Goal: Navigation & Orientation: Find specific page/section

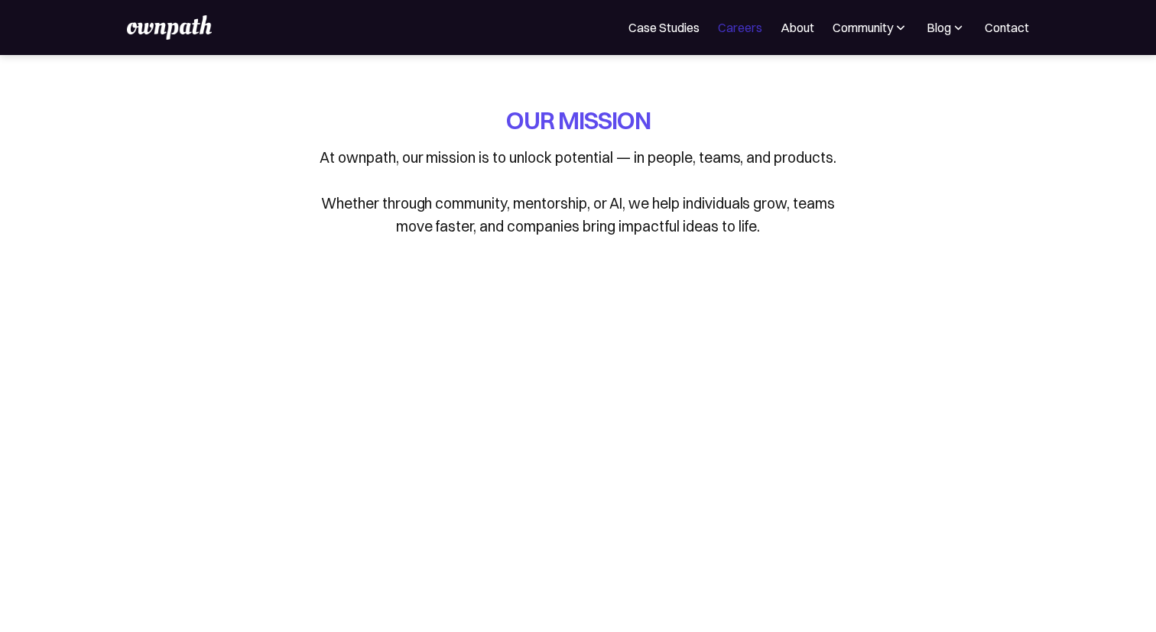
click at [755, 31] on link "Careers" at bounding box center [740, 27] width 44 height 18
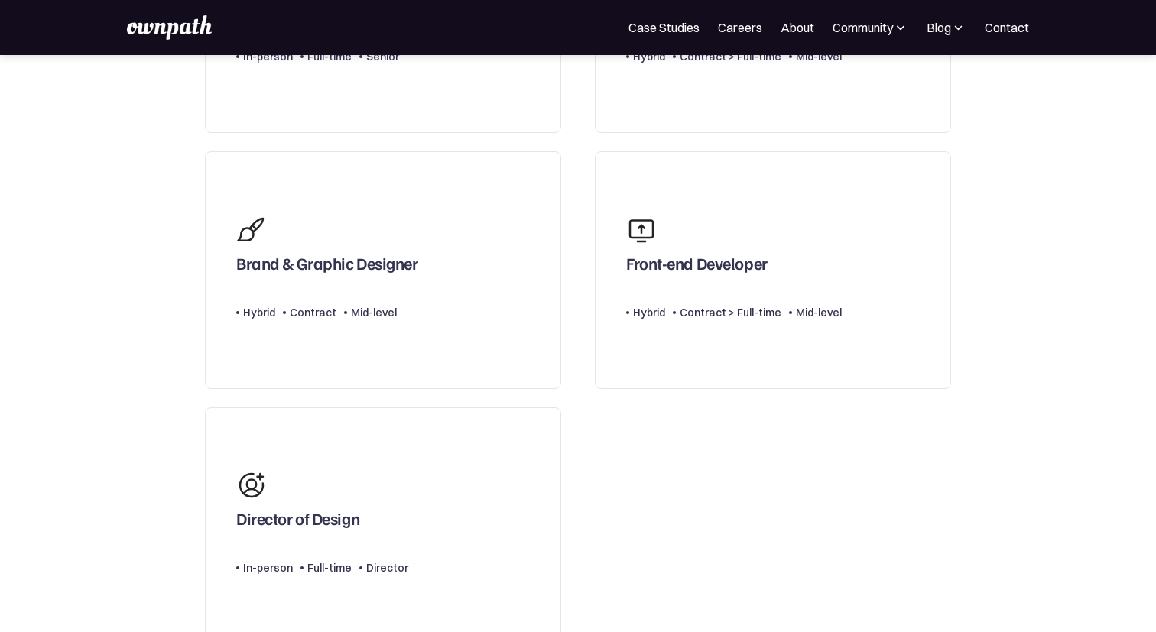
scroll to position [259, 0]
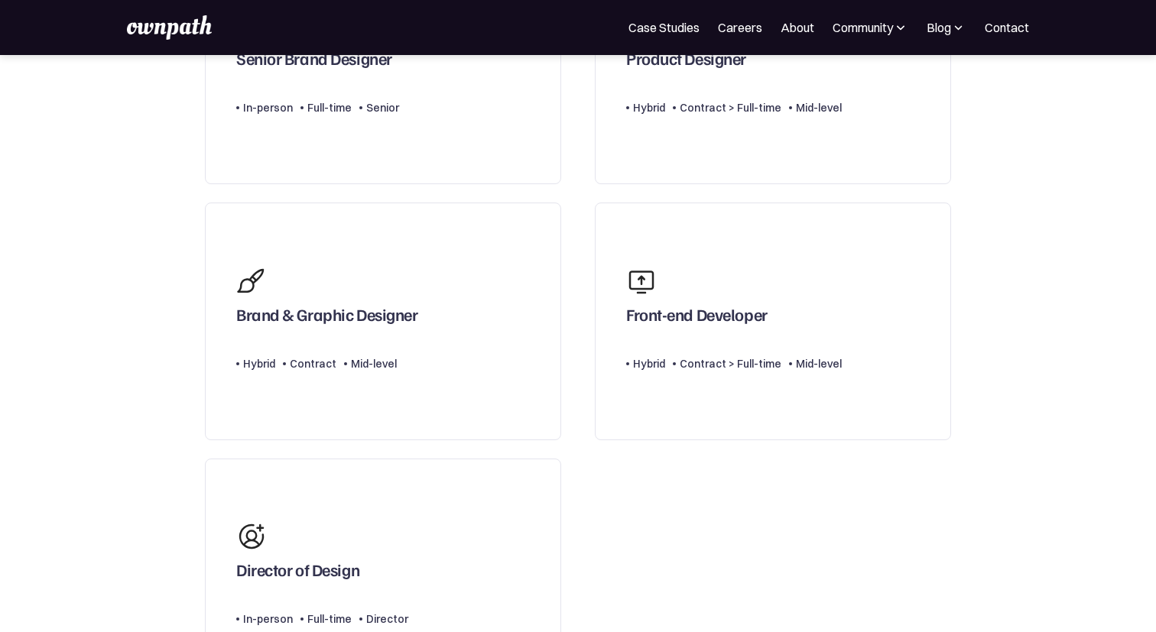
click at [751, 31] on link "Careers" at bounding box center [740, 27] width 44 height 18
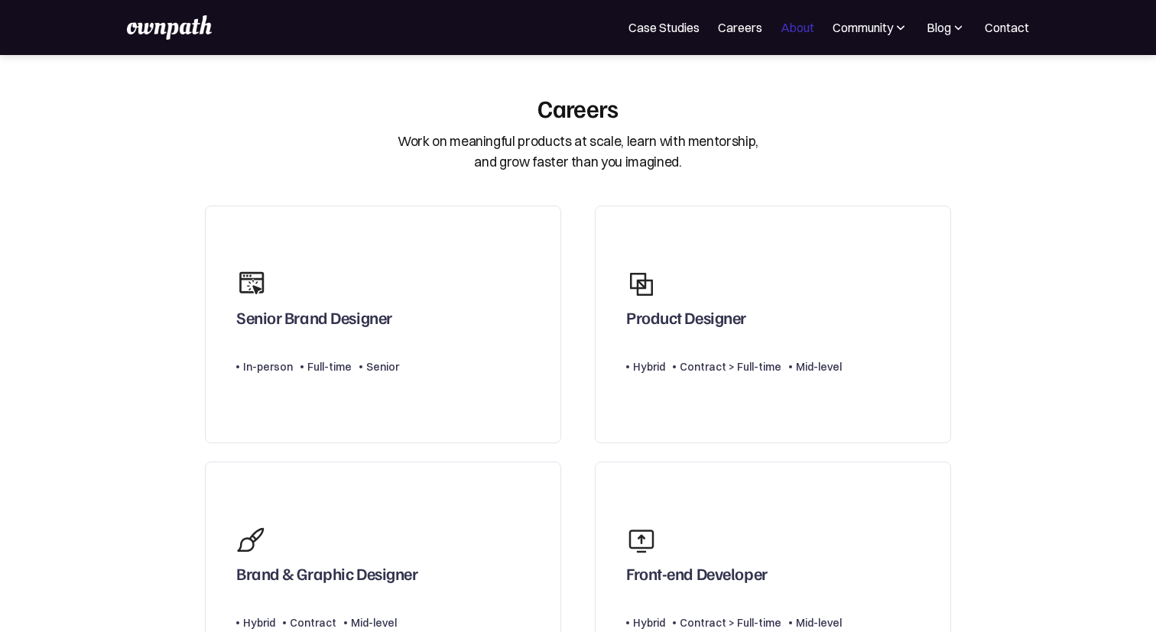
click at [802, 18] on div "For Companies Case Studies Careers About Community Events Resources Design Resi…" at bounding box center [578, 27] width 902 height 24
click at [798, 31] on link "About" at bounding box center [798, 27] width 34 height 18
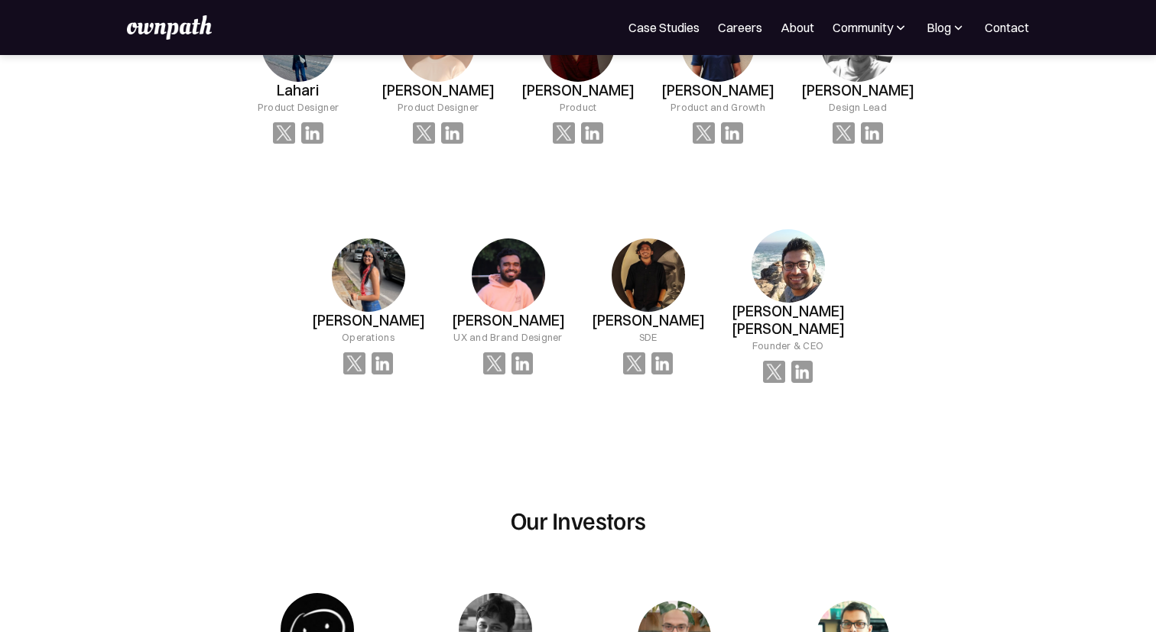
scroll to position [1162, 0]
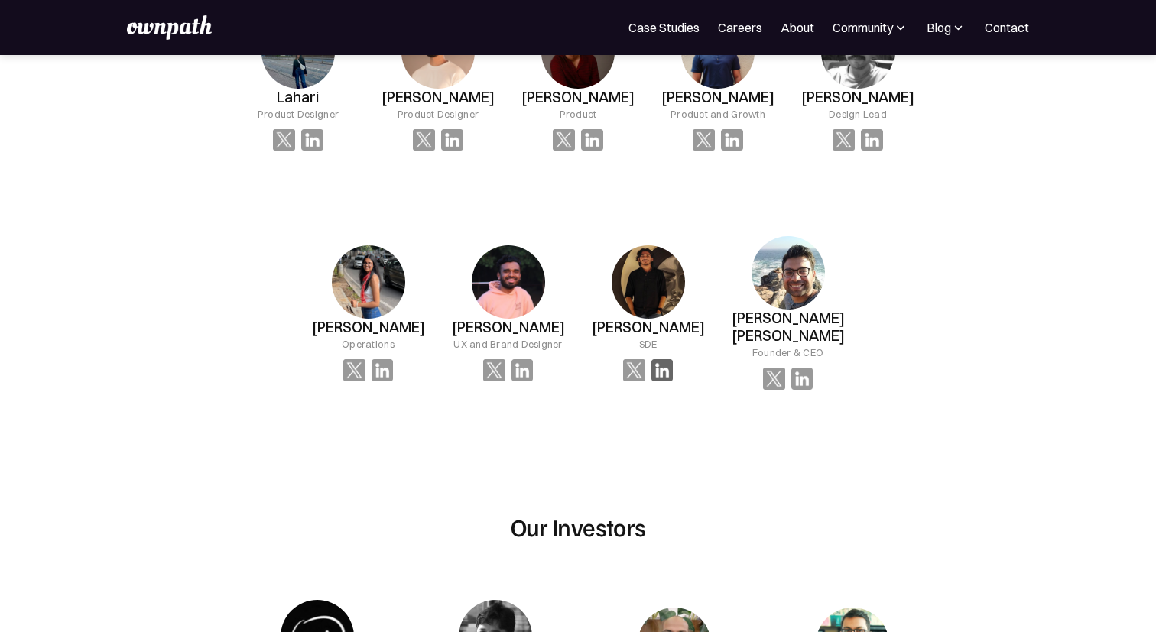
click at [658, 365] on img at bounding box center [663, 370] width 22 height 22
click at [631, 364] on img at bounding box center [634, 370] width 22 height 22
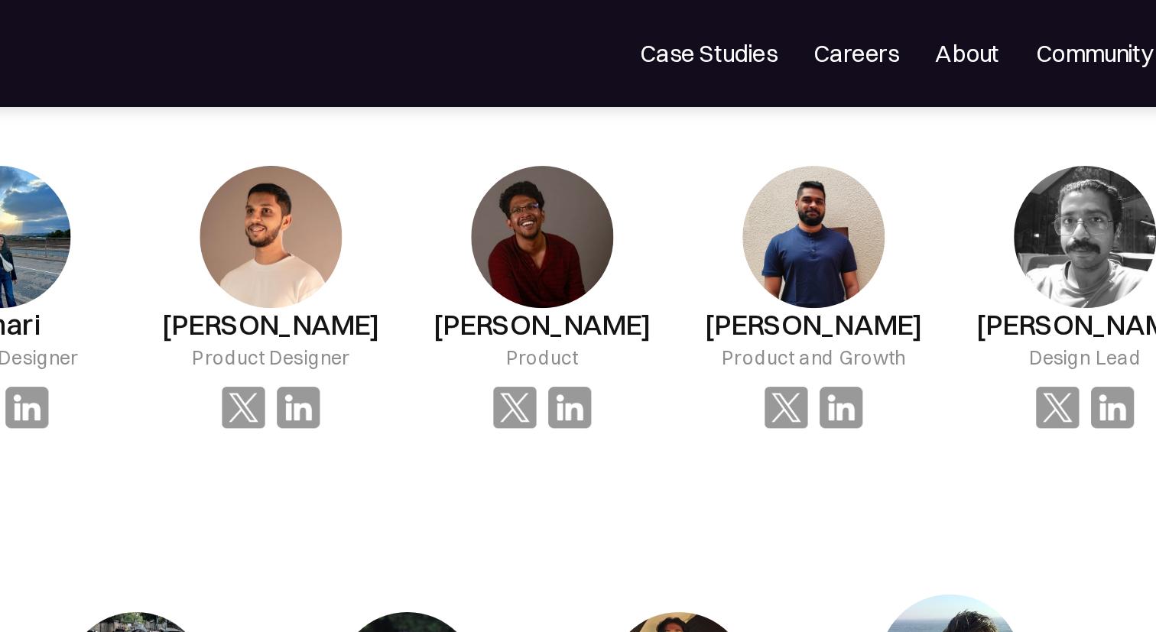
scroll to position [1086, 0]
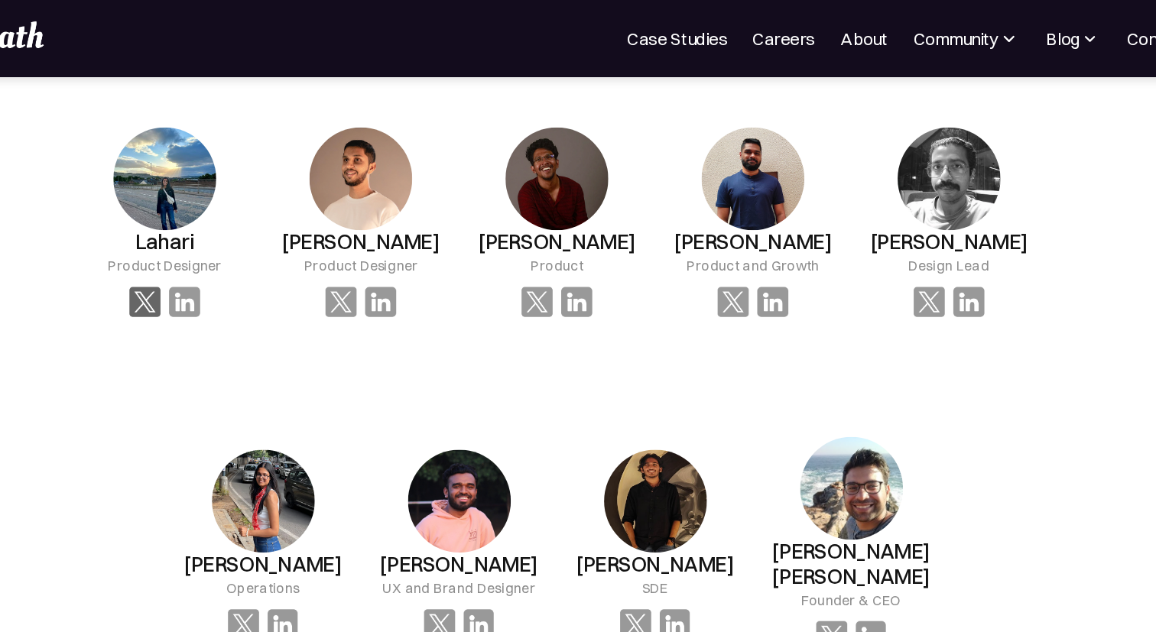
click at [281, 211] on img at bounding box center [284, 216] width 22 height 22
click at [285, 220] on img at bounding box center [284, 216] width 22 height 22
click at [426, 219] on img at bounding box center [424, 216] width 22 height 22
click at [307, 205] on img at bounding box center [312, 216] width 22 height 22
click at [320, 215] on img at bounding box center [312, 216] width 22 height 22
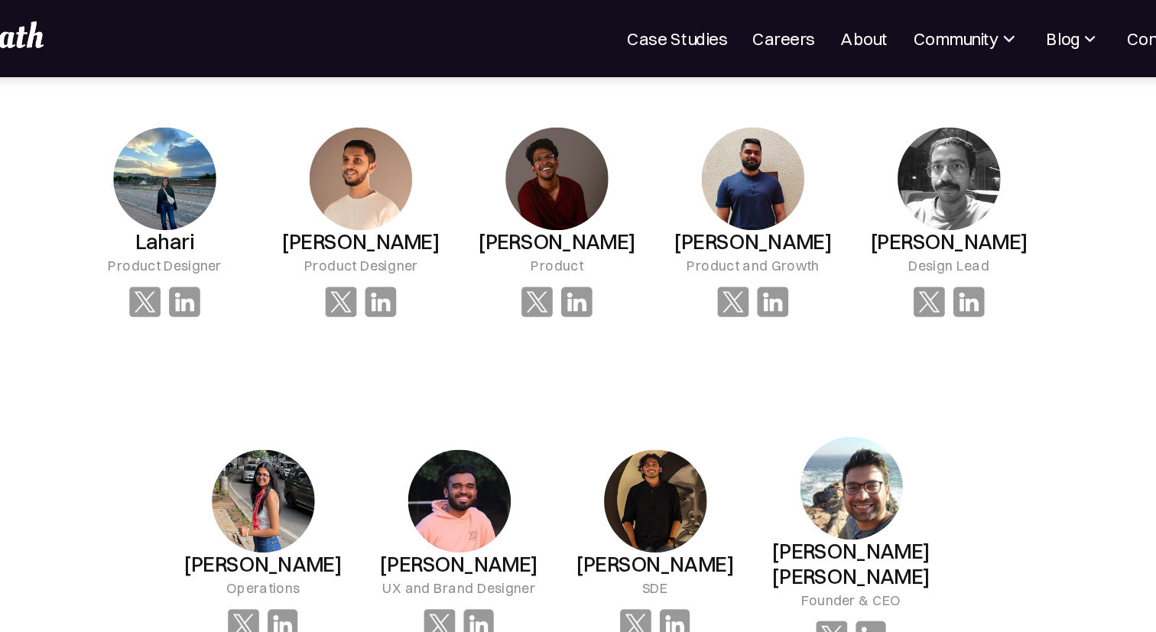
click at [315, 142] on img at bounding box center [298, 127] width 73 height 73
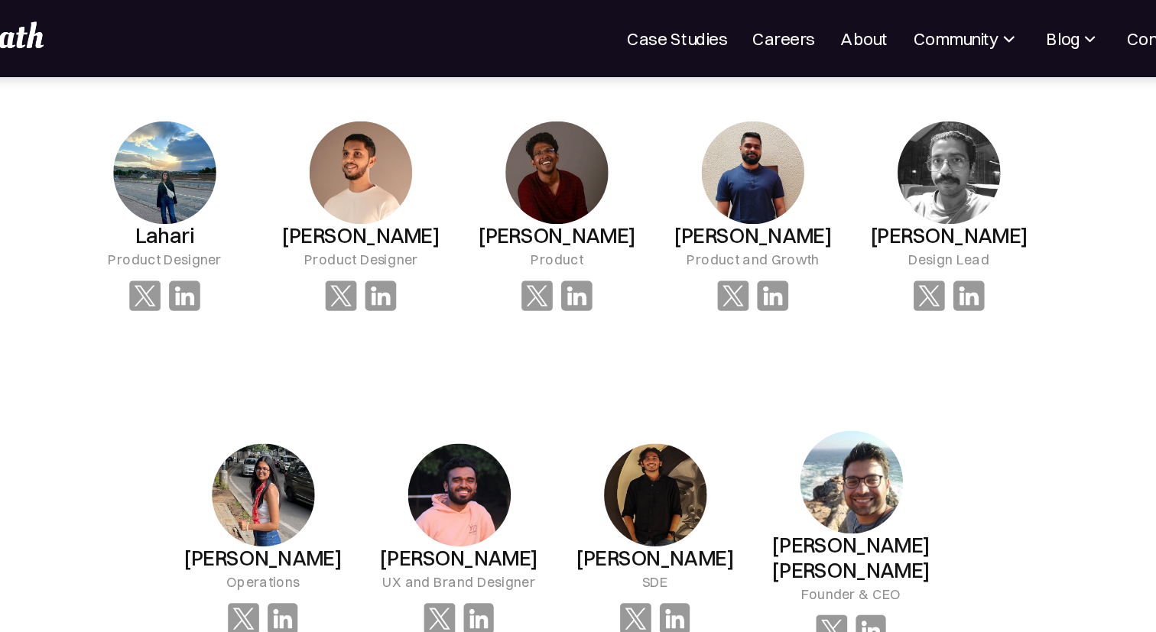
scroll to position [937, 0]
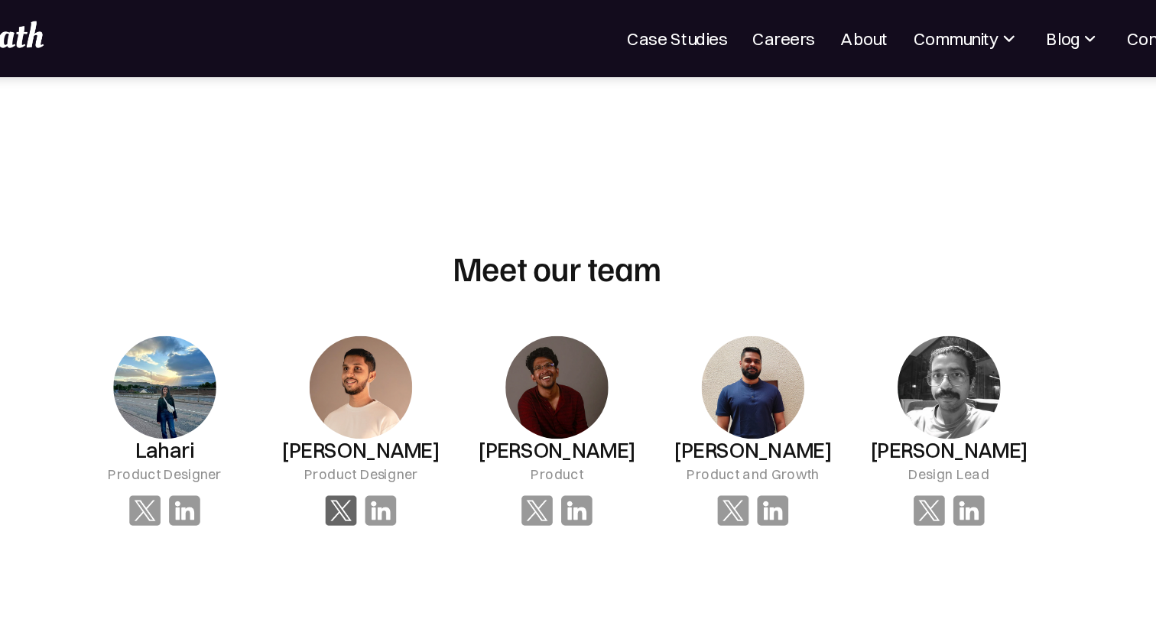
click at [431, 363] on img at bounding box center [424, 365] width 22 height 22
